Goal: Task Accomplishment & Management: Complete application form

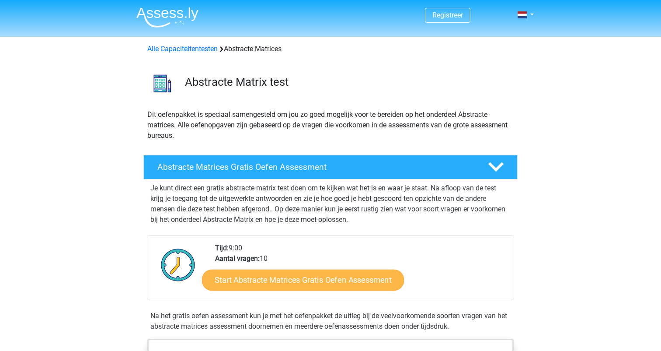
click at [291, 281] on link "Start Abstracte Matrices Gratis Oefen Assessment" at bounding box center [303, 279] width 202 height 21
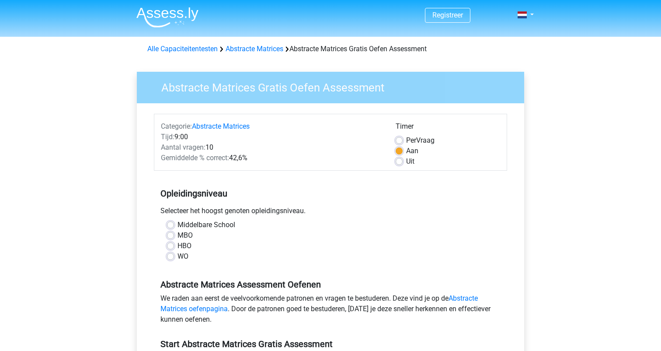
click at [178, 246] on label "HBO" at bounding box center [185, 245] width 14 height 10
click at [171, 246] on input "HBO" at bounding box center [170, 244] width 7 height 9
radio input "true"
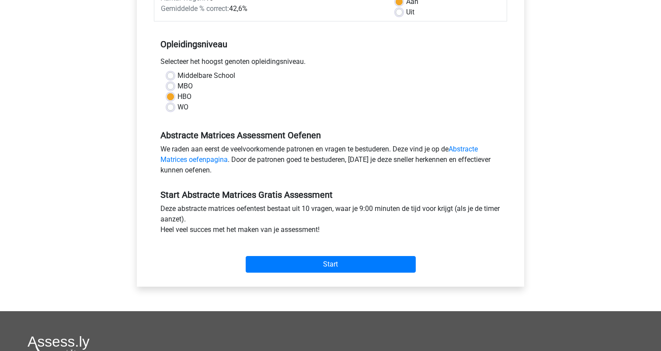
scroll to position [151, 0]
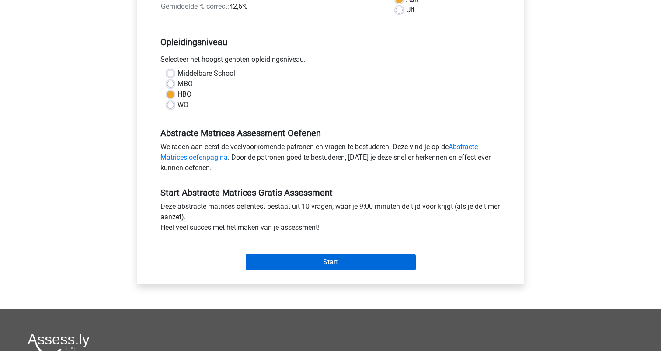
click at [332, 261] on input "Start" at bounding box center [331, 262] width 170 height 17
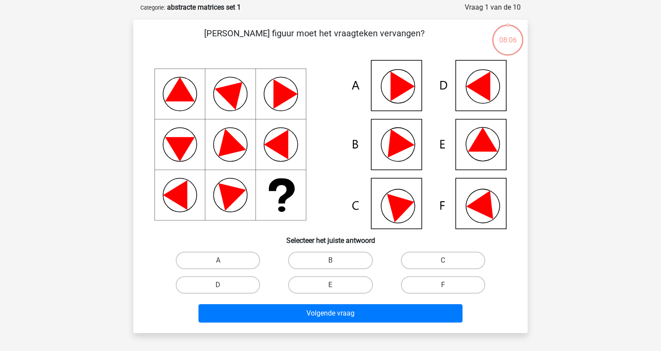
scroll to position [49, 0]
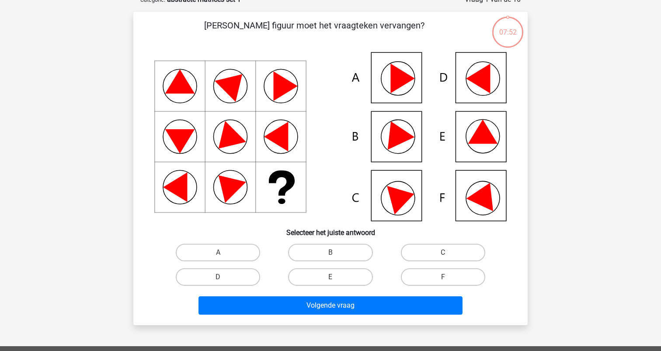
click at [410, 206] on icon at bounding box center [330, 136] width 352 height 169
click at [393, 197] on icon at bounding box center [402, 196] width 31 height 35
click at [445, 250] on label "C" at bounding box center [443, 252] width 84 height 17
click at [445, 252] on input "C" at bounding box center [446, 255] width 6 height 6
radio input "true"
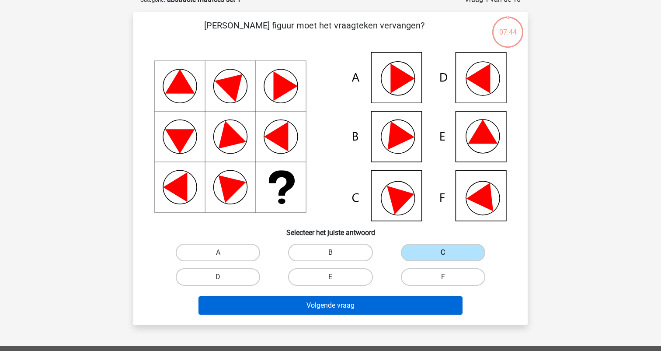
click at [331, 304] on button "Volgende vraag" at bounding box center [331, 305] width 265 height 18
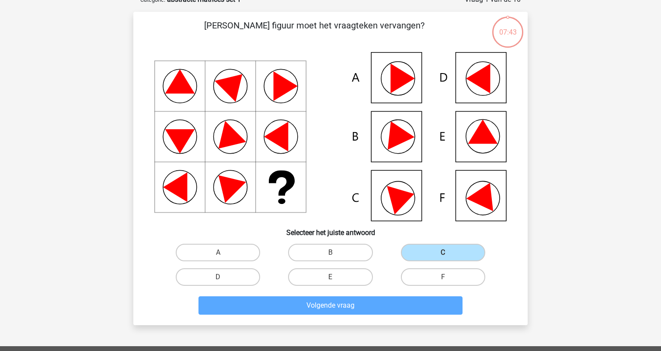
scroll to position [44, 0]
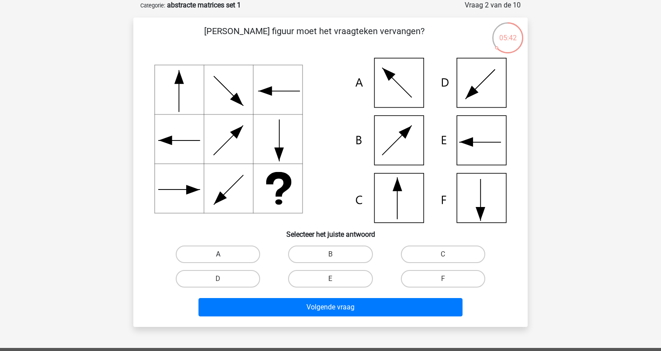
click at [228, 253] on label "A" at bounding box center [218, 253] width 84 height 17
click at [224, 254] on input "A" at bounding box center [221, 257] width 6 height 6
radio input "true"
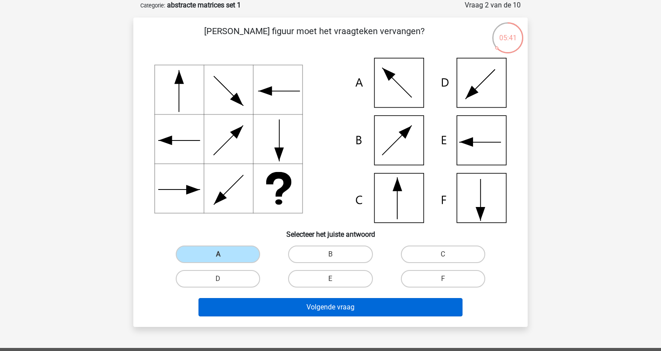
click at [319, 303] on button "Volgende vraag" at bounding box center [331, 307] width 265 height 18
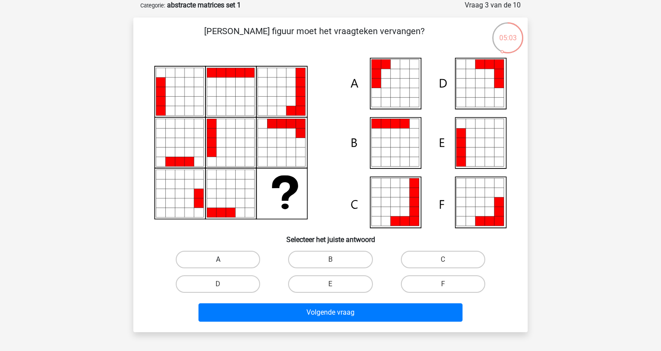
click at [237, 258] on label "A" at bounding box center [218, 259] width 84 height 17
click at [224, 259] on input "A" at bounding box center [221, 262] width 6 height 6
radio input "true"
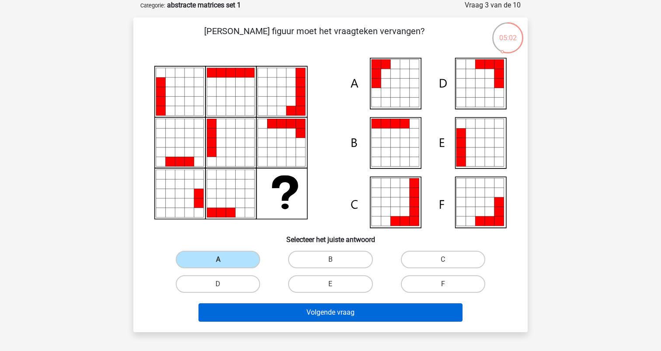
click at [310, 310] on button "Volgende vraag" at bounding box center [331, 312] width 265 height 18
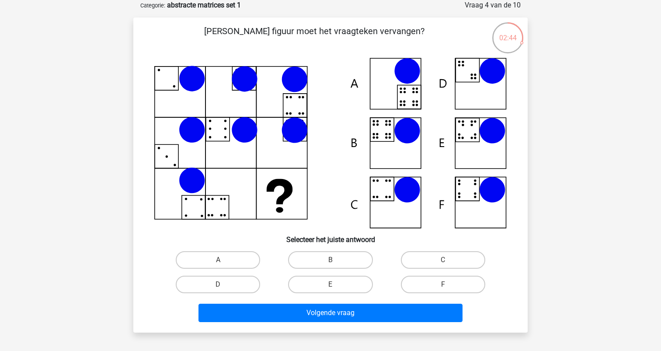
scroll to position [44, 0]
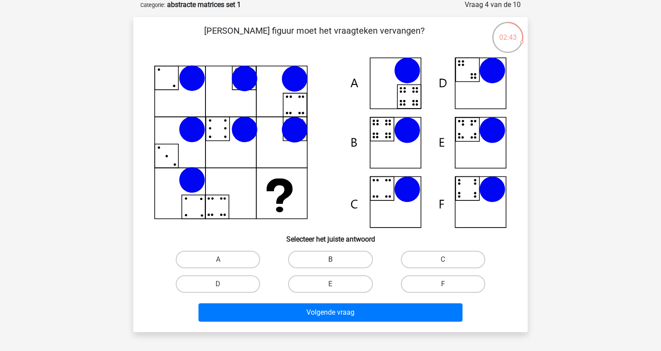
click at [328, 258] on label "B" at bounding box center [330, 259] width 84 height 17
click at [331, 259] on input "B" at bounding box center [334, 262] width 6 height 6
radio input "true"
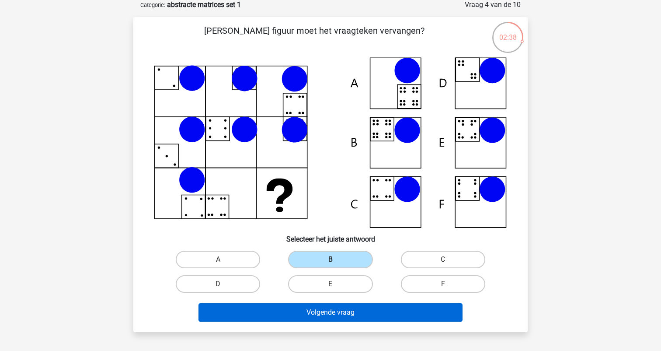
click at [329, 313] on button "Volgende vraag" at bounding box center [331, 312] width 265 height 18
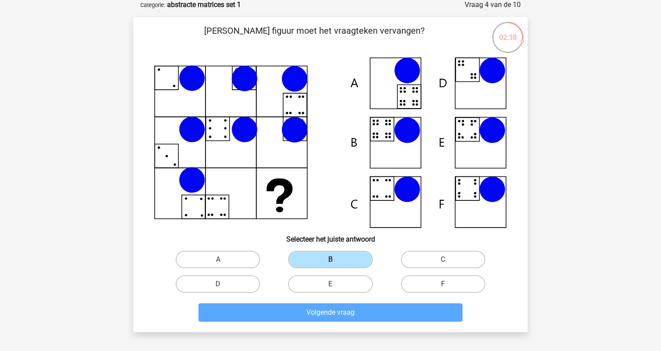
scroll to position [44, 0]
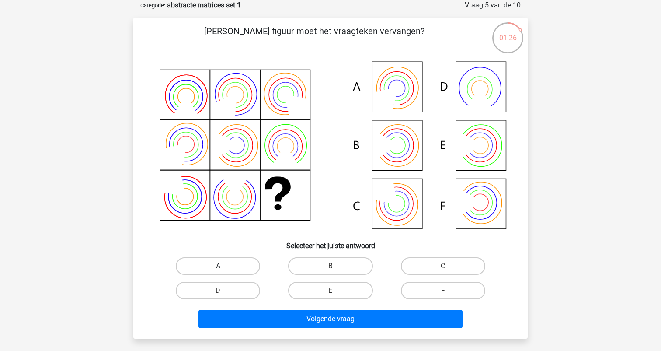
click at [233, 265] on label "A" at bounding box center [218, 265] width 84 height 17
click at [224, 266] on input "A" at bounding box center [221, 269] width 6 height 6
radio input "true"
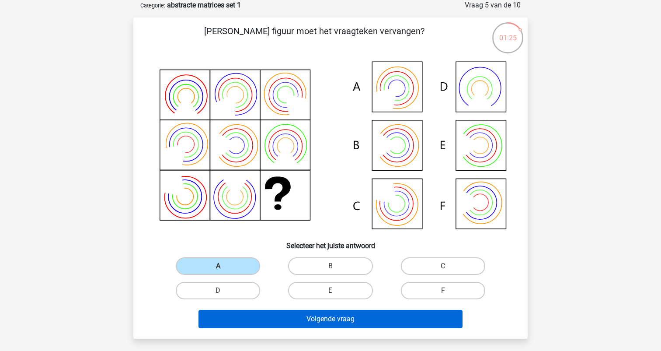
click at [340, 316] on button "Volgende vraag" at bounding box center [331, 319] width 265 height 18
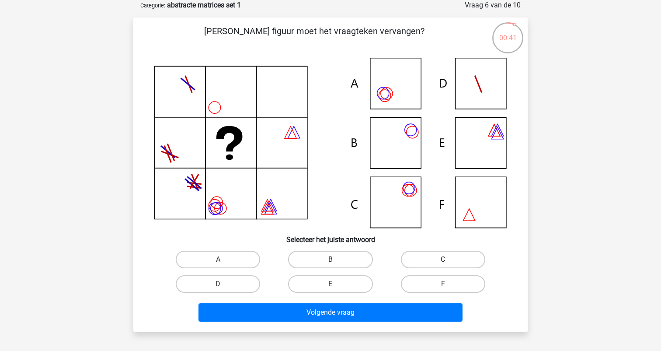
click at [444, 257] on label "C" at bounding box center [443, 259] width 84 height 17
click at [444, 259] on input "C" at bounding box center [446, 262] width 6 height 6
radio input "true"
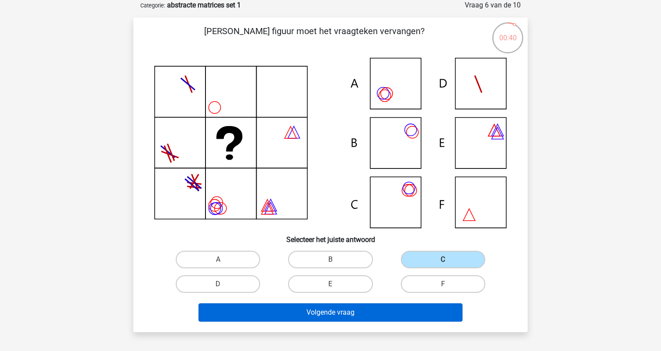
click at [343, 313] on button "Volgende vraag" at bounding box center [331, 312] width 265 height 18
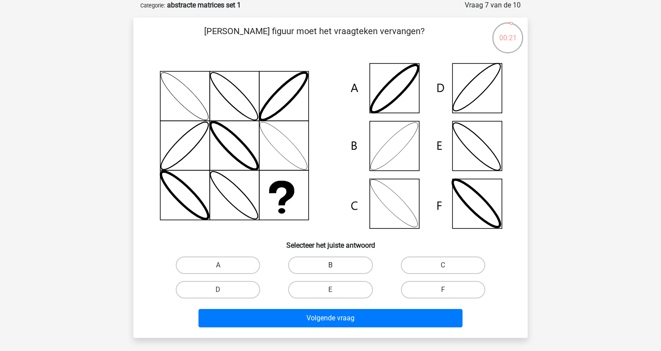
click at [327, 263] on label "B" at bounding box center [330, 264] width 84 height 17
click at [331, 265] on input "B" at bounding box center [334, 268] width 6 height 6
radio input "true"
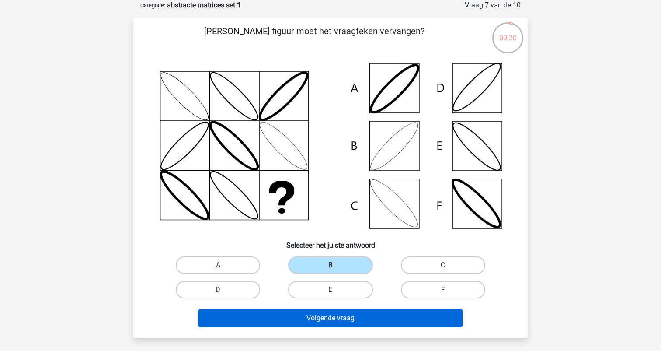
click at [328, 318] on button "Volgende vraag" at bounding box center [331, 318] width 265 height 18
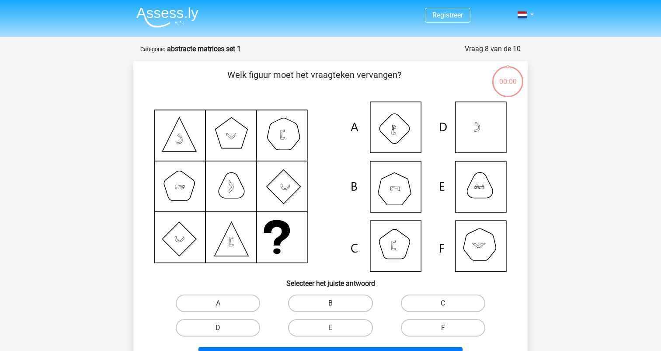
scroll to position [44, 0]
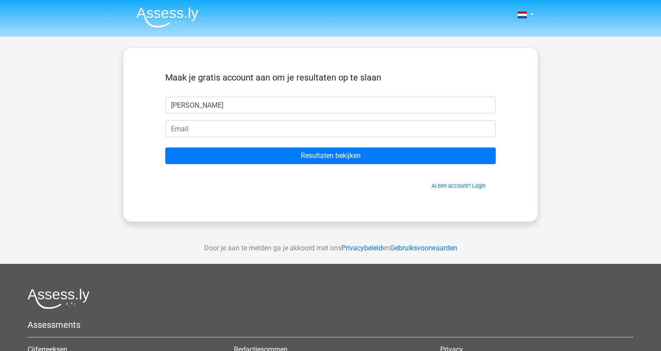
type input "Alma"
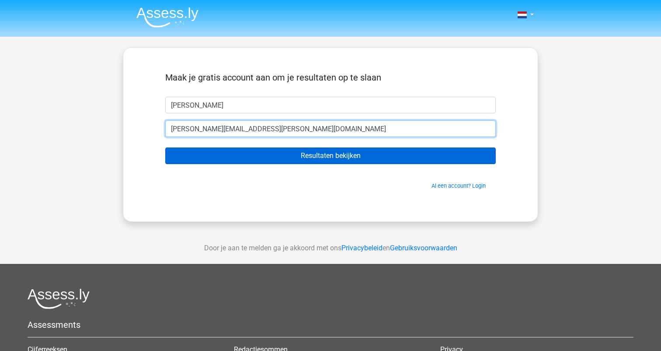
type input "alma.stuut@GMAIL.COM"
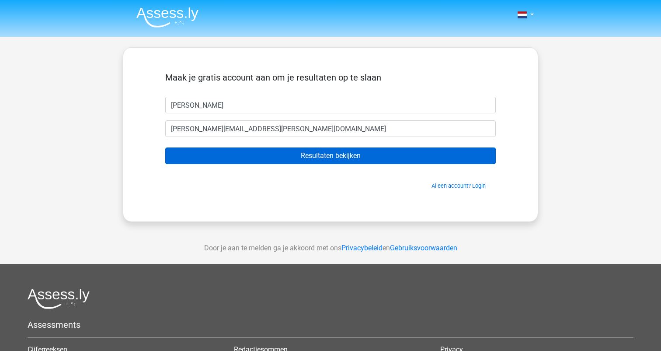
click at [312, 155] on input "Resultaten bekijken" at bounding box center [330, 155] width 331 height 17
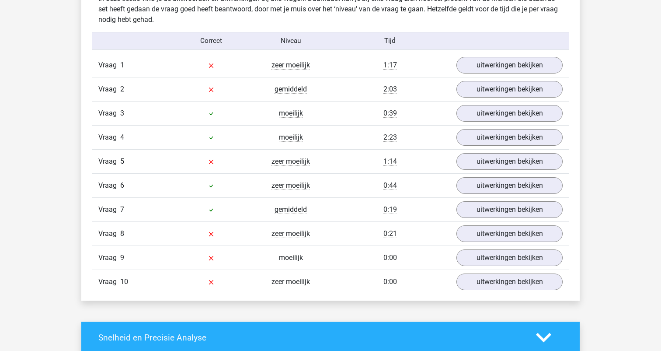
scroll to position [702, 0]
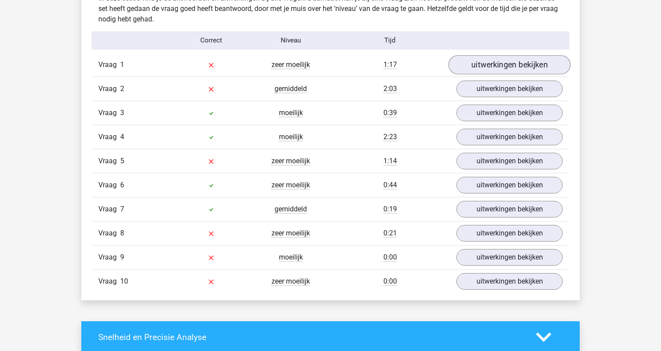
click at [491, 66] on link "uitwerkingen bekijken" at bounding box center [510, 64] width 122 height 19
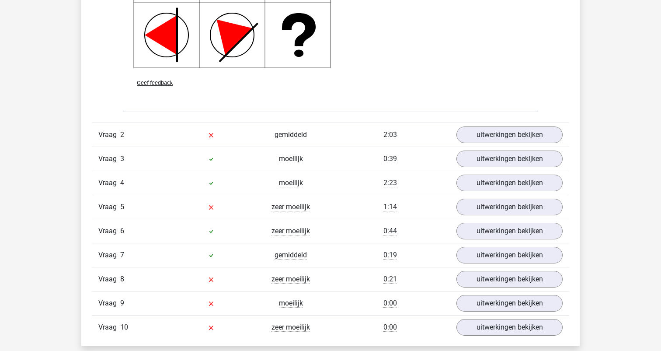
scroll to position [1287, 0]
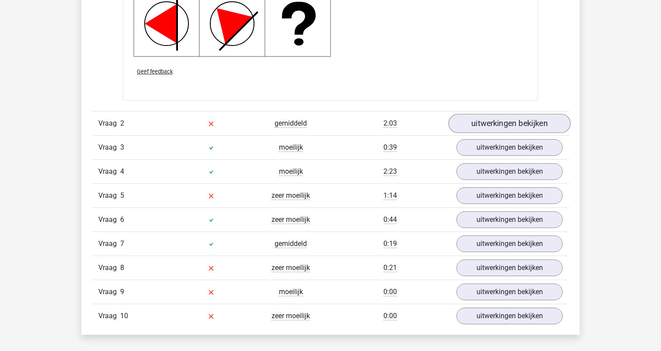
click at [490, 123] on link "uitwerkingen bekijken" at bounding box center [510, 123] width 122 height 19
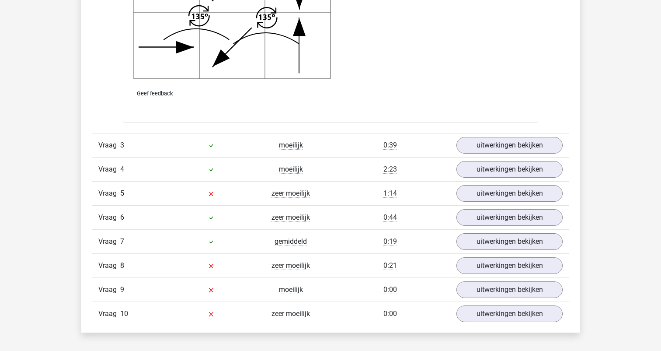
scroll to position [1898, 0]
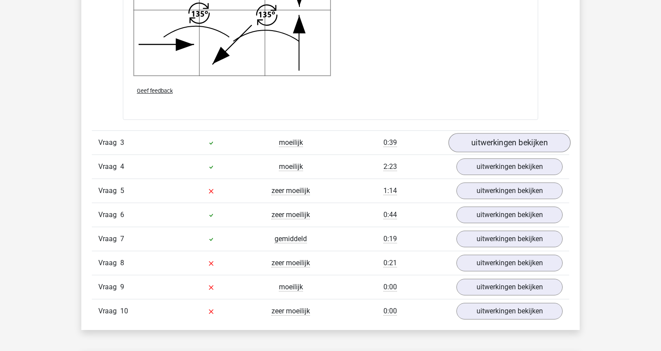
click at [494, 143] on link "uitwerkingen bekijken" at bounding box center [510, 142] width 122 height 19
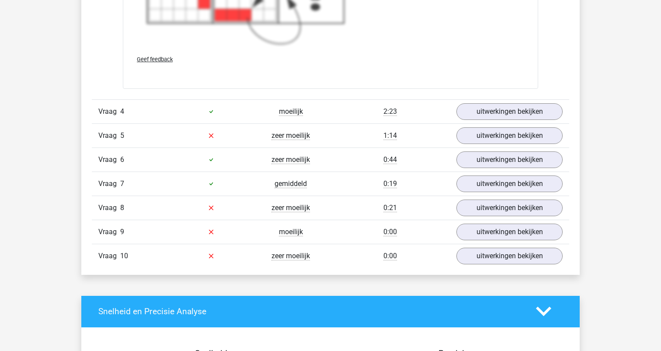
scroll to position [2642, 0]
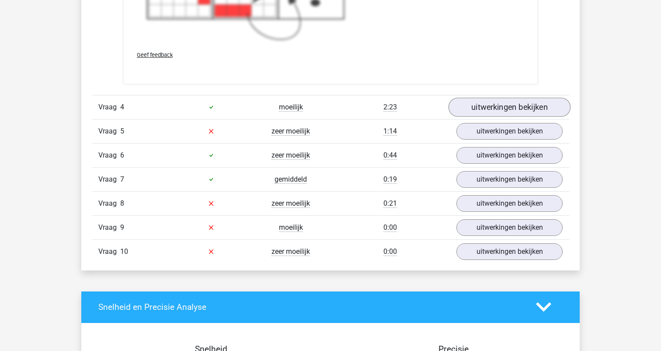
click at [490, 109] on link "uitwerkingen bekijken" at bounding box center [510, 107] width 122 height 19
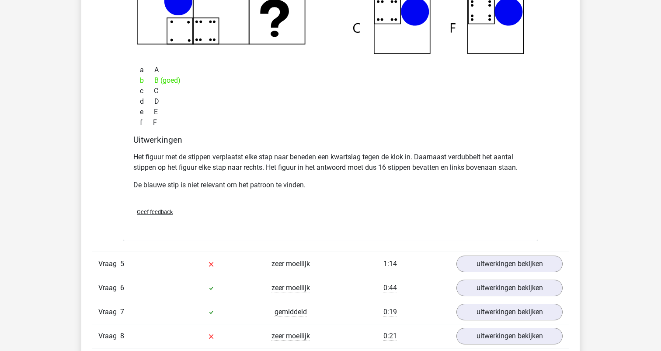
scroll to position [2932, 0]
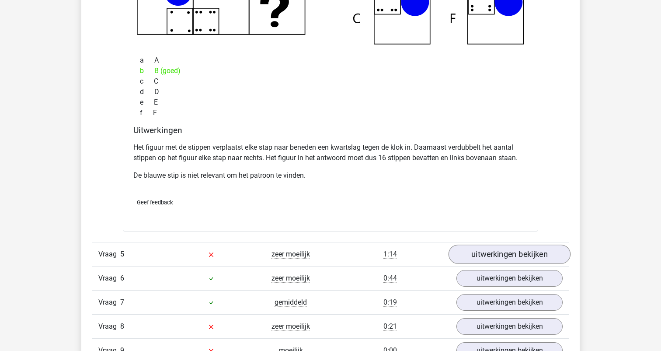
click at [505, 261] on link "uitwerkingen bekijken" at bounding box center [510, 253] width 122 height 19
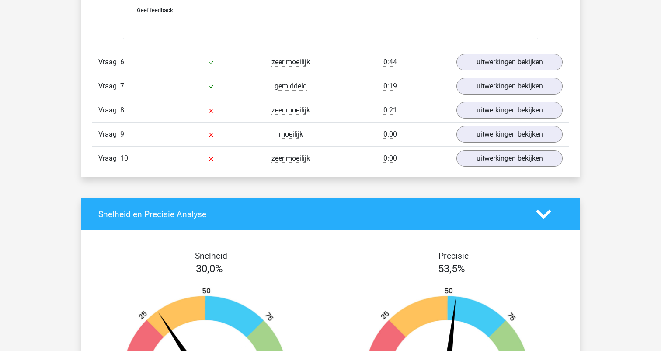
scroll to position [3811, 0]
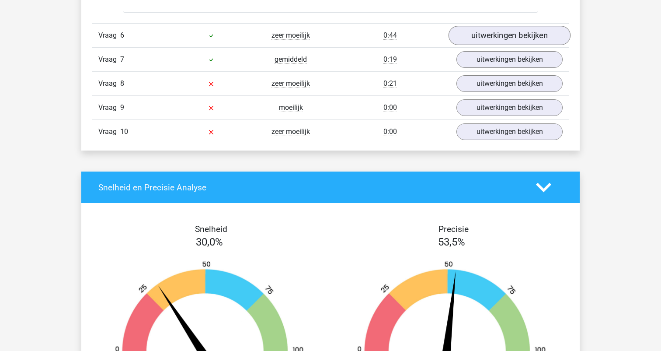
click at [500, 35] on link "uitwerkingen bekijken" at bounding box center [510, 35] width 122 height 19
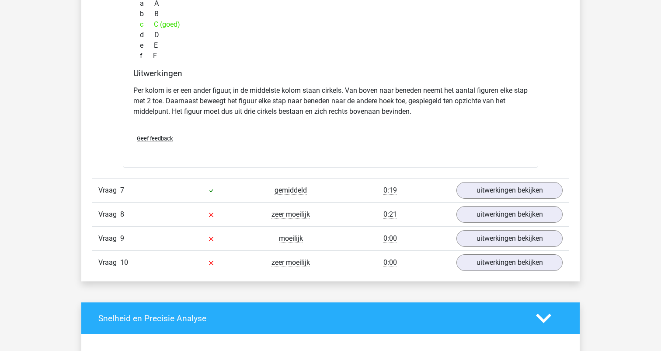
scroll to position [4101, 0]
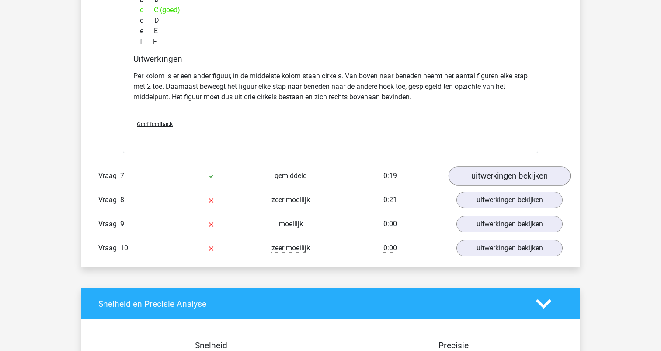
click at [498, 178] on link "uitwerkingen bekijken" at bounding box center [510, 176] width 122 height 19
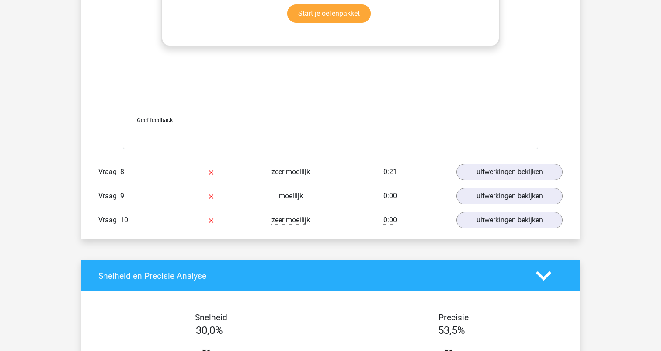
scroll to position [4766, 0]
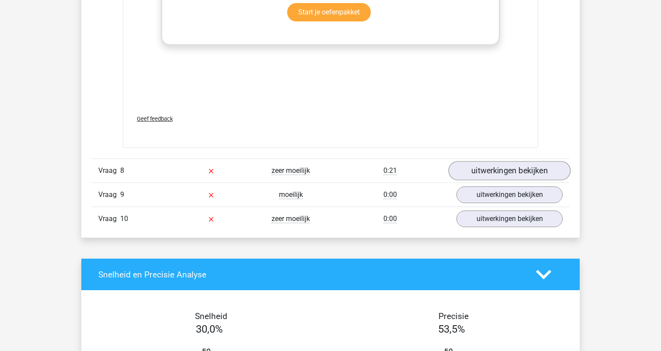
click at [494, 171] on link "uitwerkingen bekijken" at bounding box center [510, 170] width 122 height 19
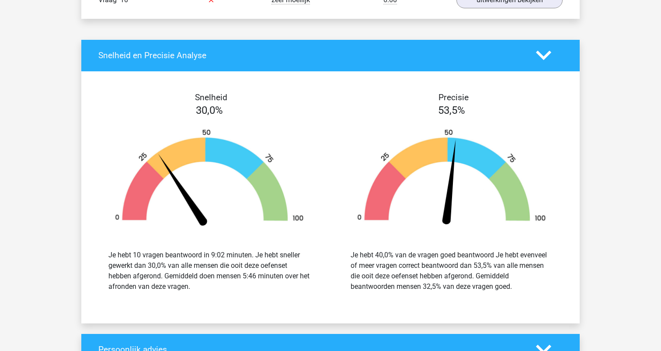
scroll to position [5343, 0]
